Goal: Transaction & Acquisition: Purchase product/service

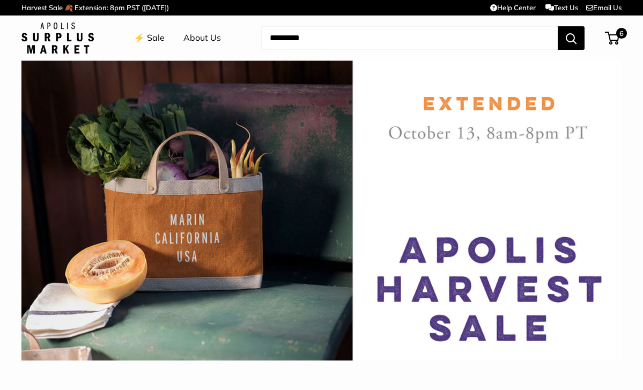
click at [157, 39] on link "⚡️ Sale" at bounding box center [149, 38] width 31 height 16
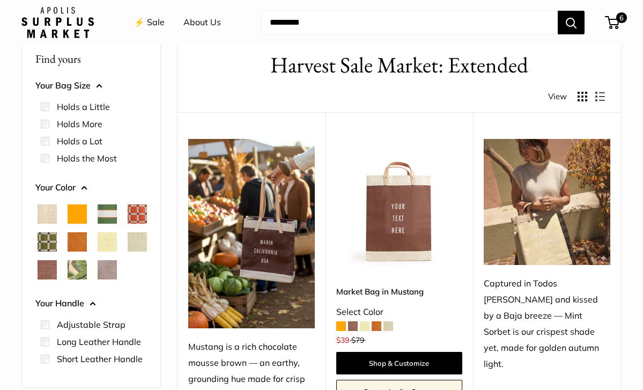
scroll to position [50, 0]
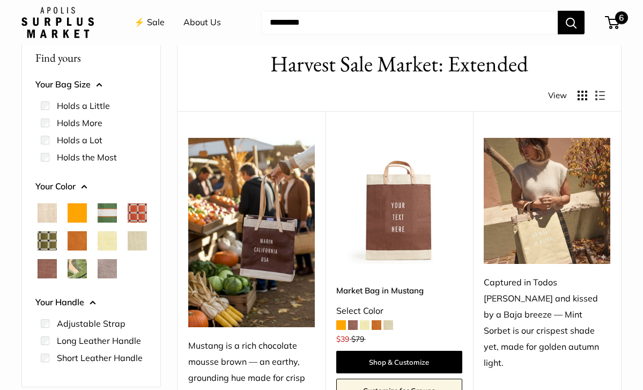
click at [614, 20] on span "6" at bounding box center [612, 22] width 14 height 13
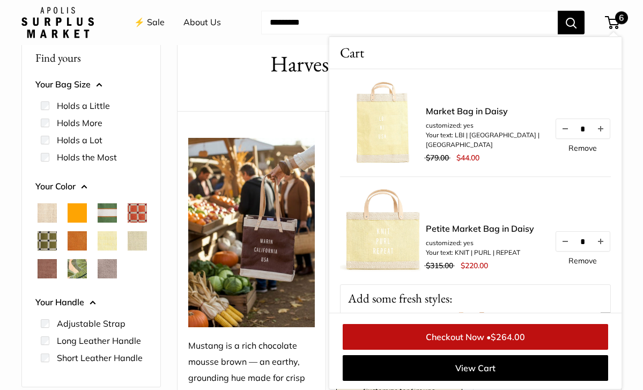
click at [586, 152] on link "Remove" at bounding box center [583, 148] width 28 height 8
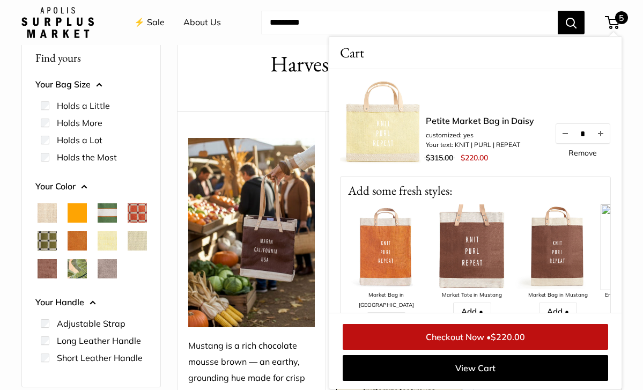
click at [462, 21] on input "Search..." at bounding box center [409, 23] width 297 height 24
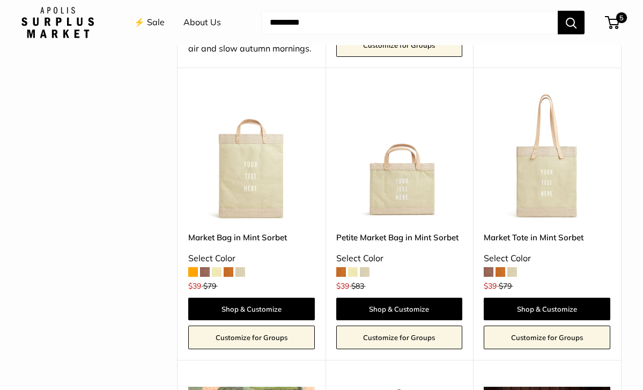
scroll to position [408, 0]
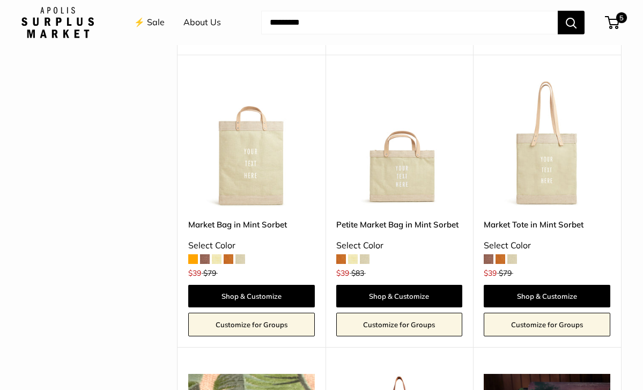
click at [0, 0] on img at bounding box center [0, 0] width 0 height 0
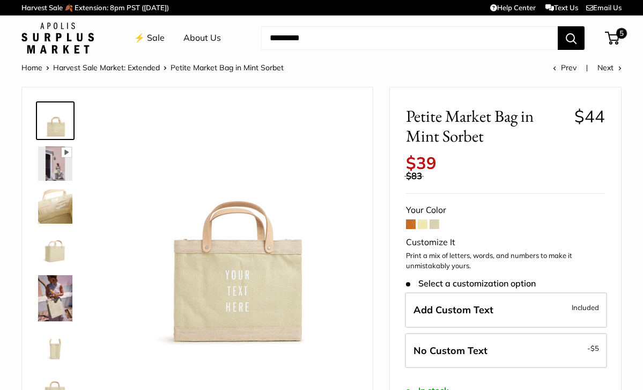
click at [425, 219] on span at bounding box center [423, 224] width 10 height 10
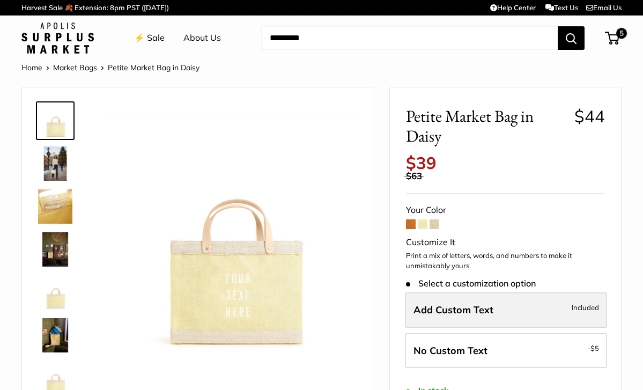
click at [458, 304] on span "Add Custom Text" at bounding box center [454, 310] width 80 height 12
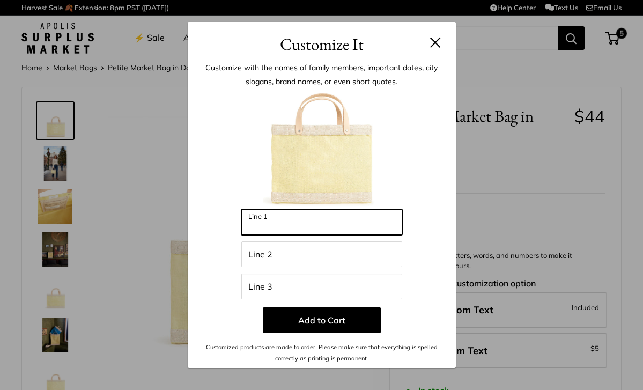
click at [334, 226] on input "Line 1" at bounding box center [321, 222] width 161 height 26
type input "***"
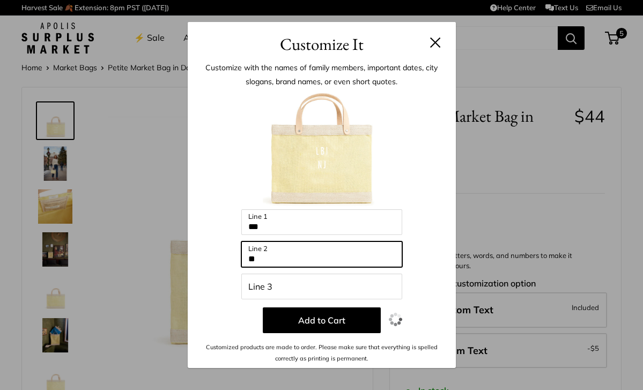
type input "**"
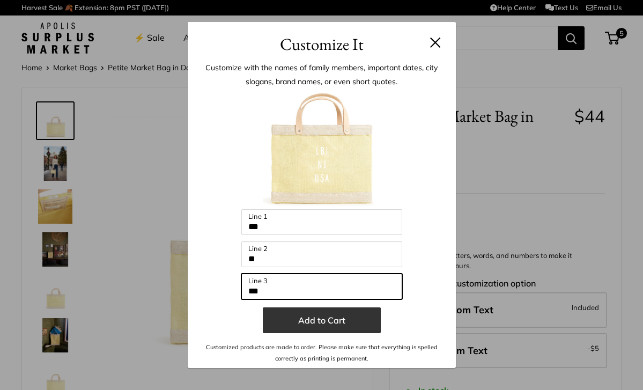
type input "***"
click at [353, 330] on button "Add to Cart" at bounding box center [322, 321] width 118 height 26
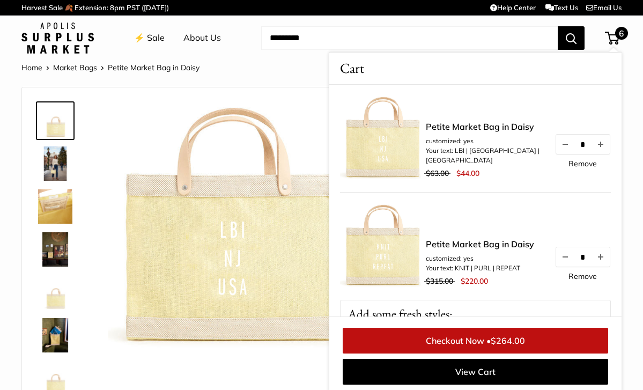
click at [303, 97] on div "Pause Play % buffered 00:00 Unmute Mute Exit fullscreen Enter fullscreen Play" at bounding box center [197, 257] width 351 height 341
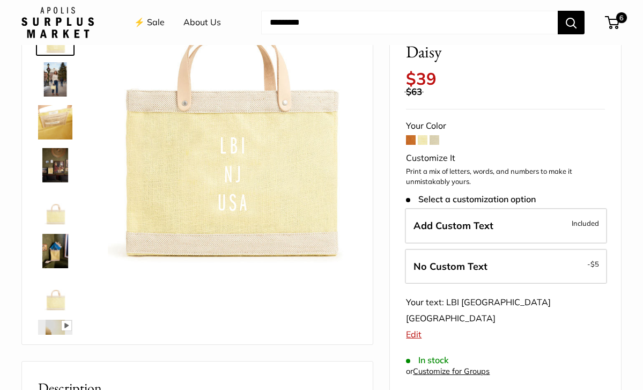
scroll to position [85, 0]
click at [614, 27] on span "6" at bounding box center [612, 22] width 14 height 13
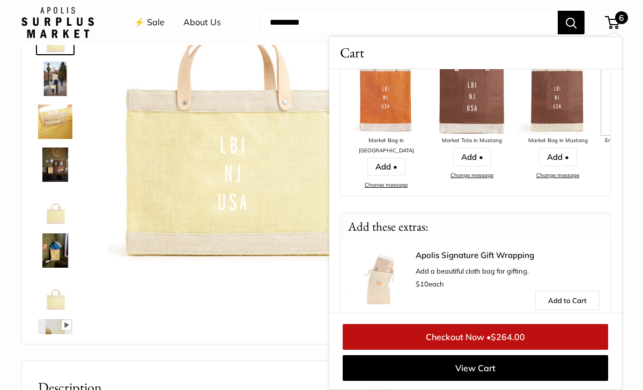
scroll to position [0, 0]
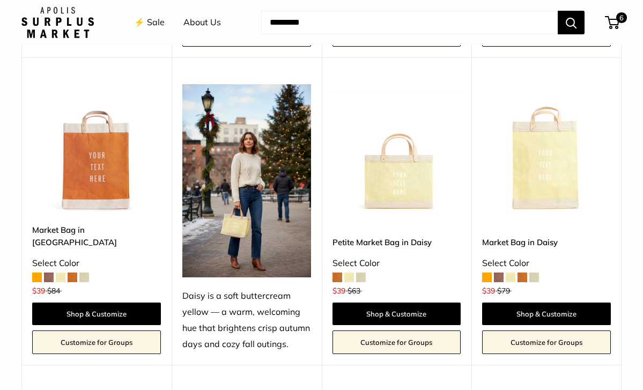
scroll to position [1362, 0]
